Goal: Ask a question

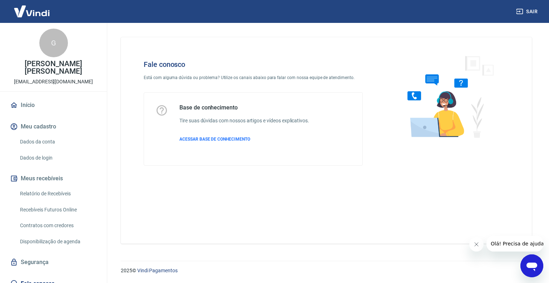
click at [530, 266] on icon "Abrir janela de mensagens" at bounding box center [531, 266] width 11 height 9
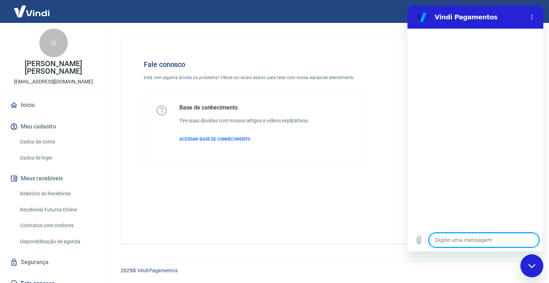
type textarea "x"
